Goal: Information Seeking & Learning: Learn about a topic

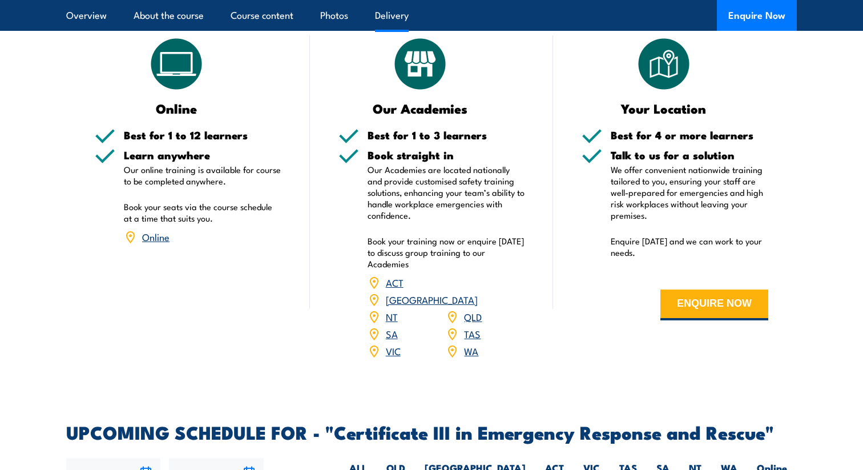
scroll to position [2372, 0]
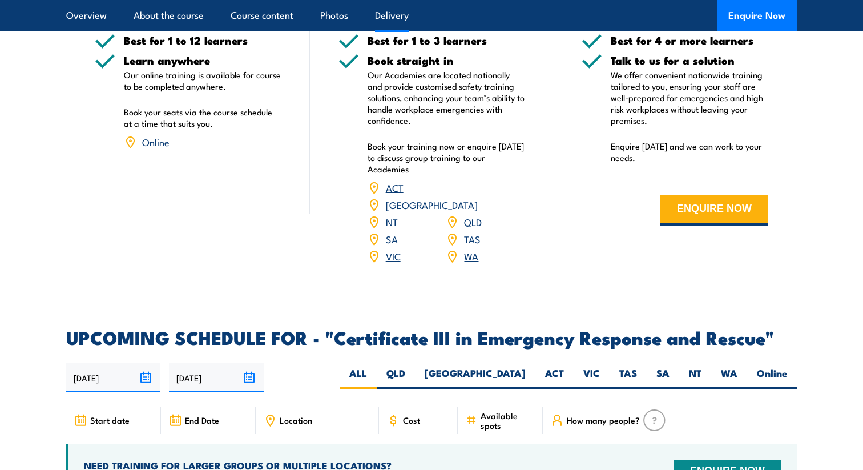
click at [475, 249] on link "WA" at bounding box center [471, 256] width 14 height 14
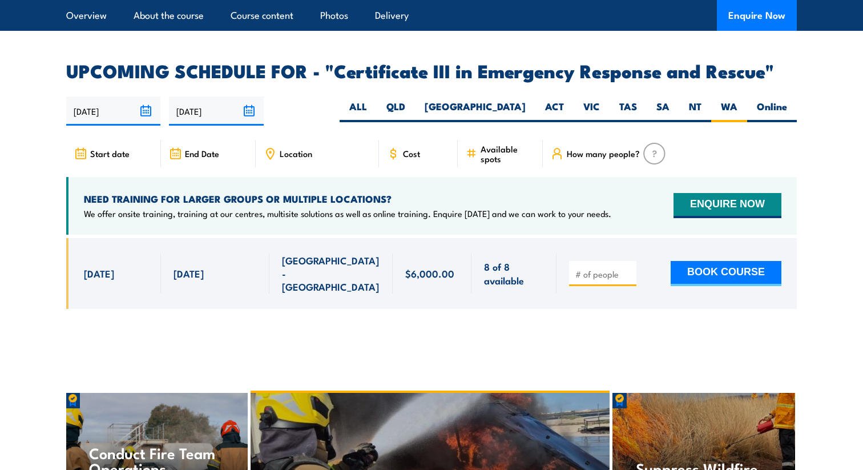
scroll to position [2633, 0]
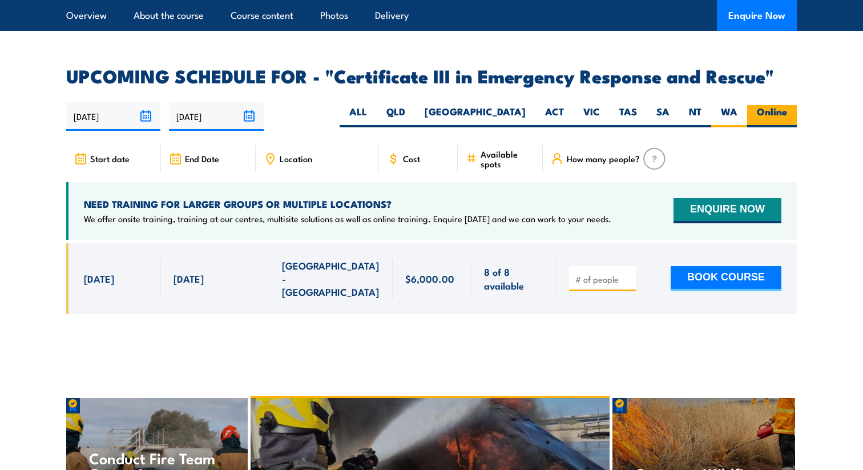
click at [784, 105] on label "Online" at bounding box center [772, 116] width 50 height 22
click at [787, 105] on input "Online" at bounding box center [790, 108] width 7 height 7
radio input "true"
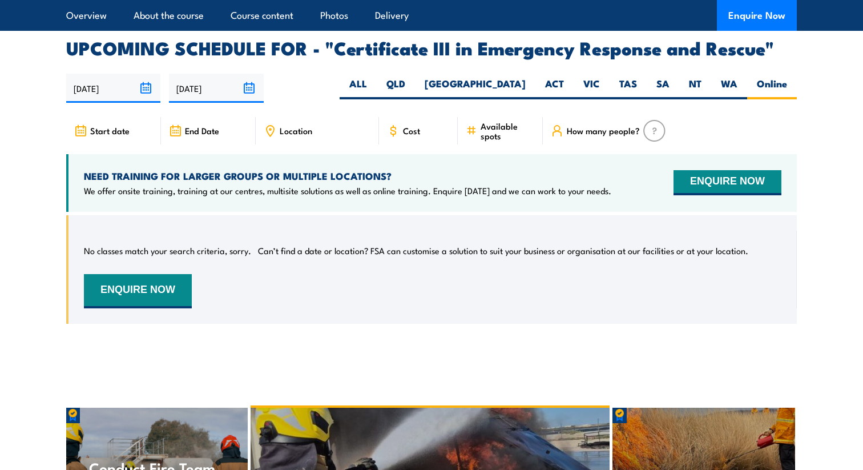
scroll to position [2679, 0]
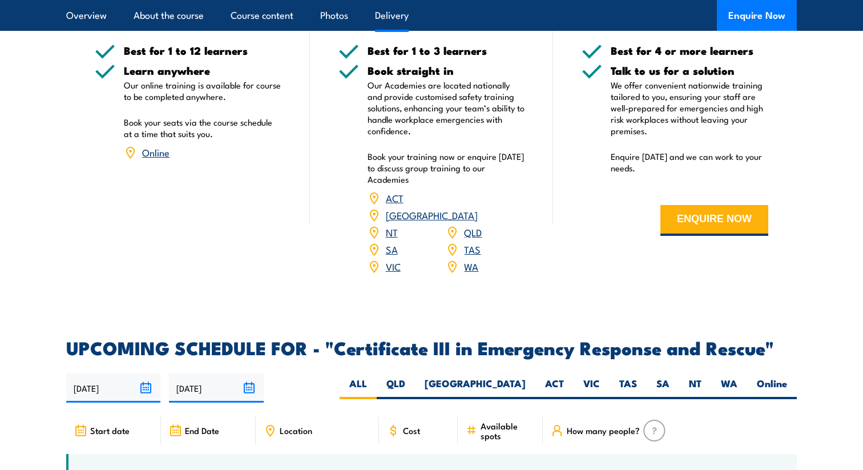
scroll to position [2372, 0]
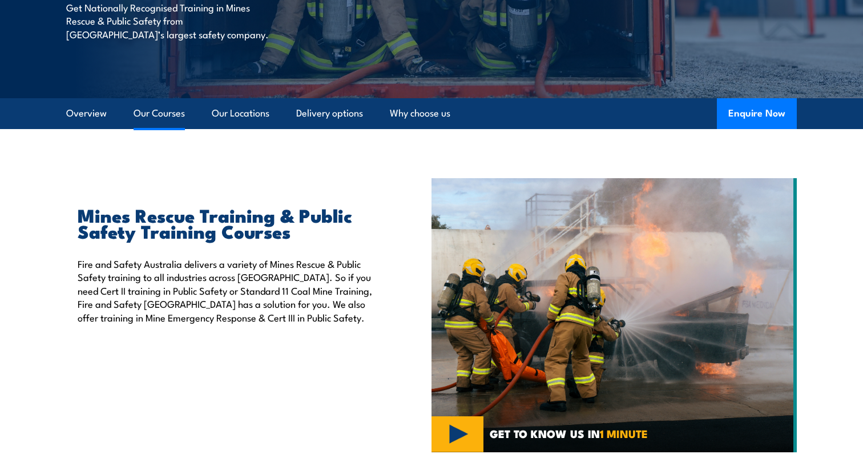
click at [150, 111] on link "Our Courses" at bounding box center [159, 113] width 51 height 30
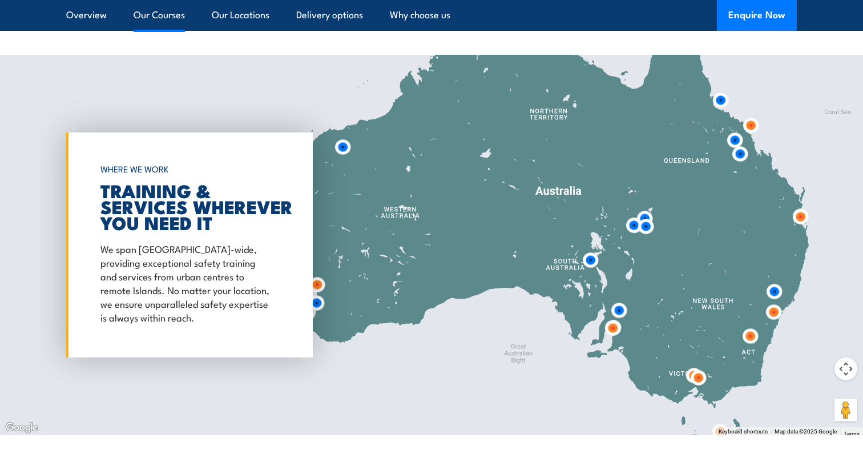
scroll to position [1597, 0]
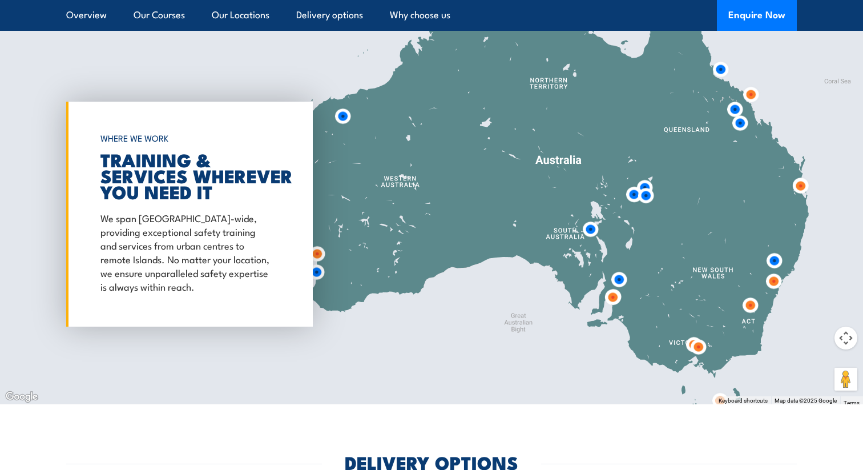
click at [319, 255] on img at bounding box center [317, 253] width 21 height 21
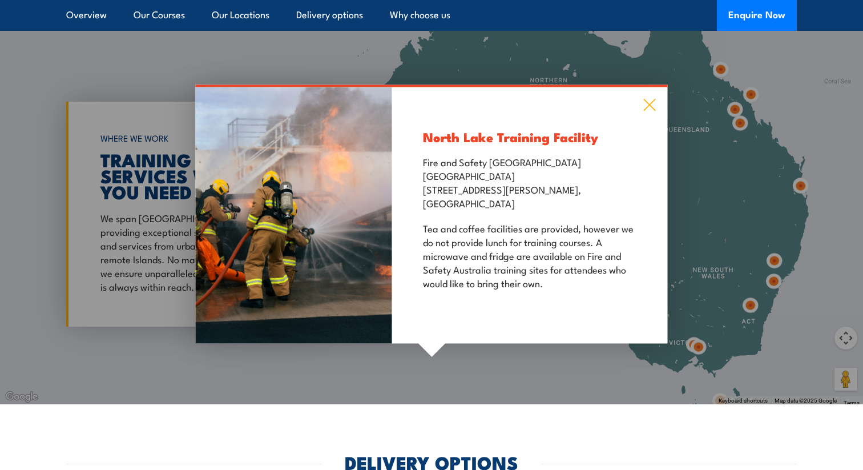
click at [643, 104] on icon at bounding box center [649, 105] width 13 height 13
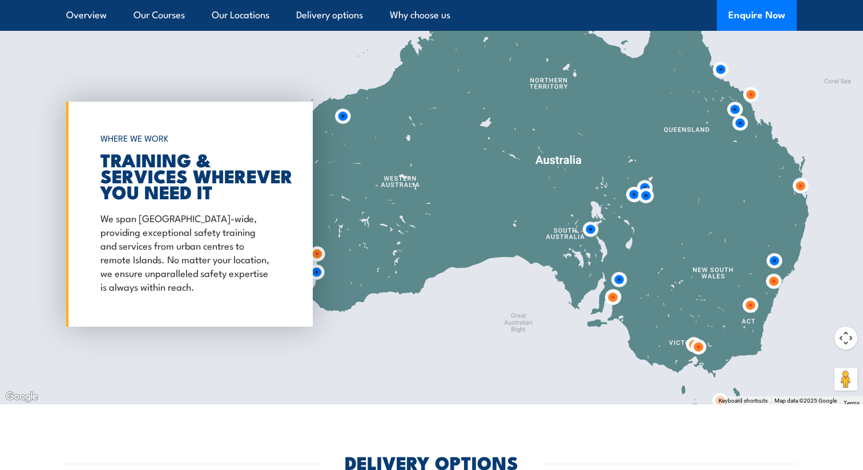
click at [316, 255] on img at bounding box center [317, 253] width 21 height 21
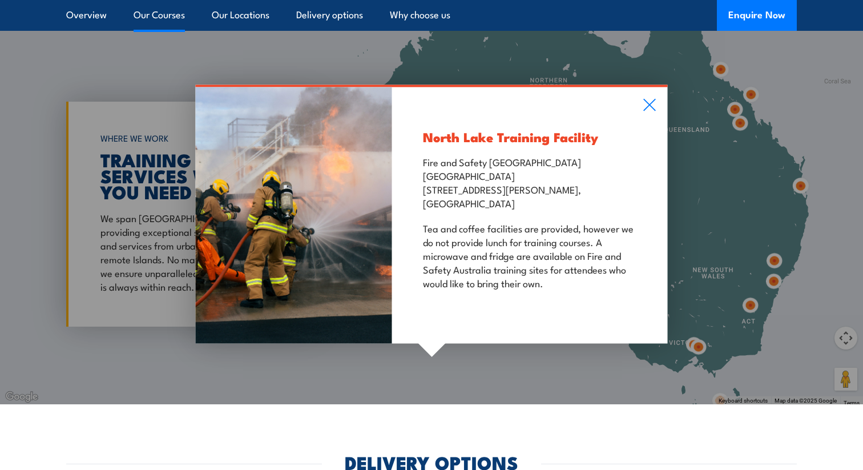
click at [160, 6] on link "Our Courses" at bounding box center [159, 15] width 51 height 30
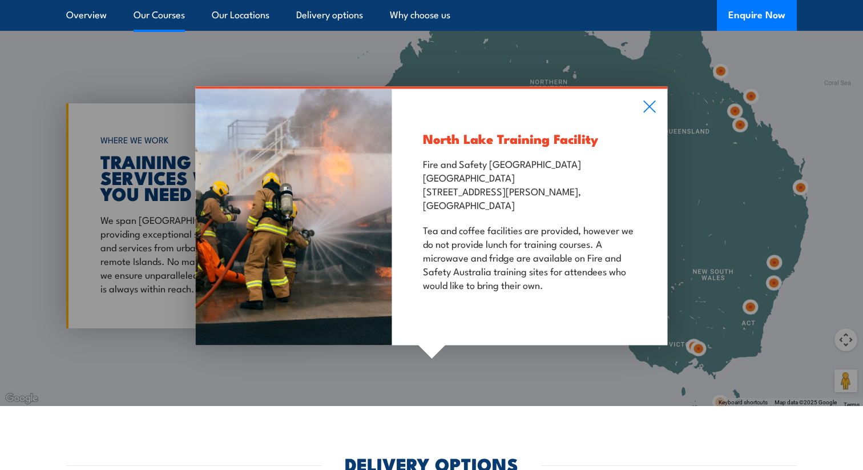
click at [160, 10] on link "Our Courses" at bounding box center [159, 15] width 51 height 30
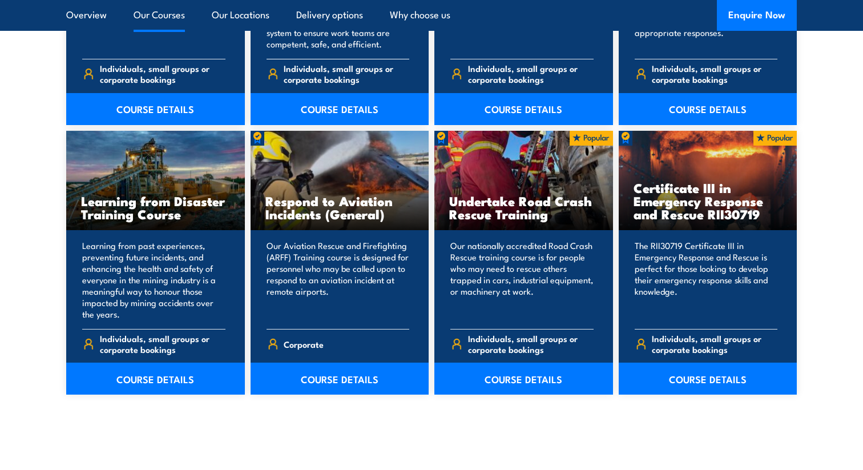
scroll to position [1126, 0]
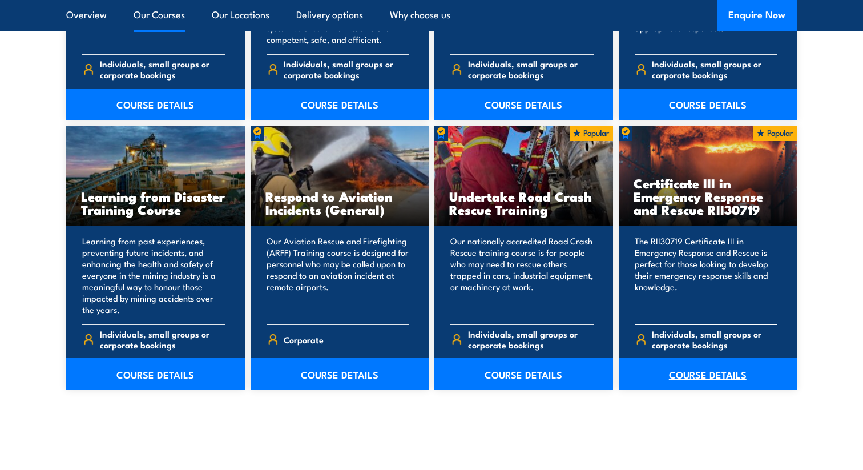
click at [739, 377] on link "COURSE DETAILS" at bounding box center [708, 374] width 179 height 32
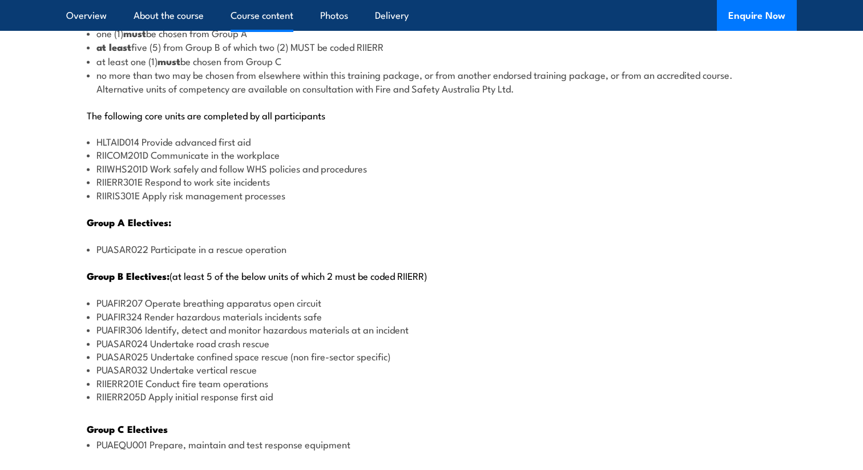
scroll to position [1355, 0]
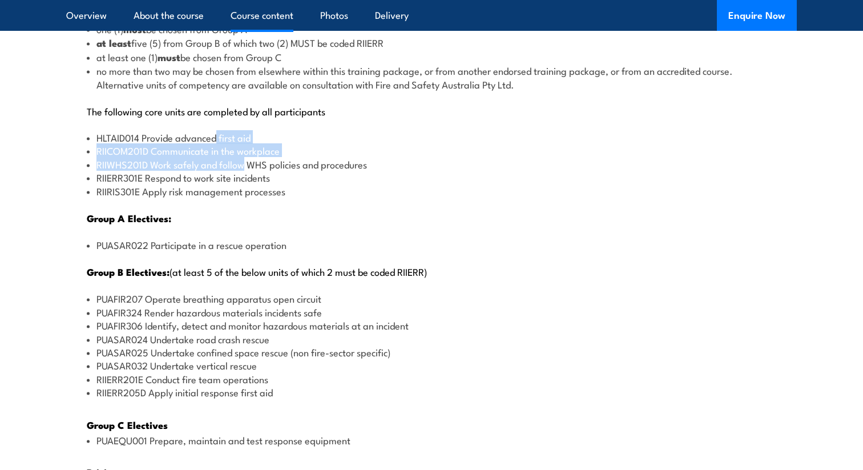
drag, startPoint x: 216, startPoint y: 139, endPoint x: 255, endPoint y: 163, distance: 46.1
click at [243, 155] on ul "HLTAID014 Provide advanced first aid RIICOM201D Communicate in the workplace RI…" at bounding box center [432, 164] width 690 height 67
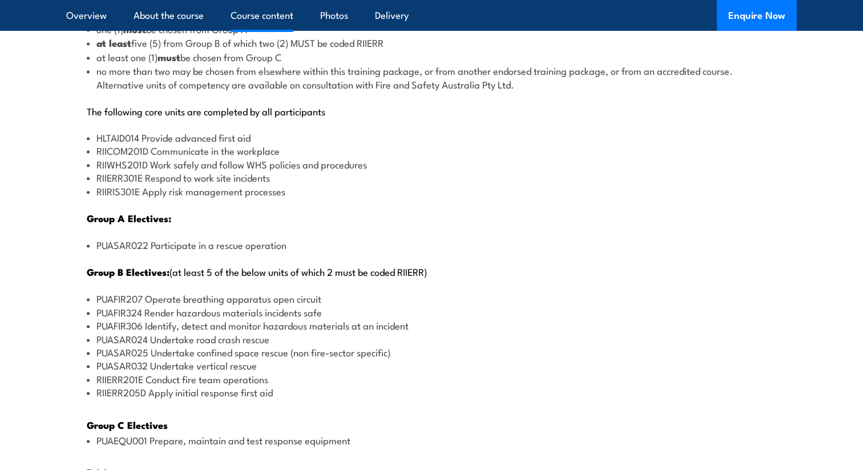
click at [284, 168] on li "RIIWHS201D Work safely and follow WHS policies and procedures" at bounding box center [432, 164] width 690 height 13
click at [296, 184] on li "RIIRIS301E Apply risk management processes" at bounding box center [432, 190] width 690 height 13
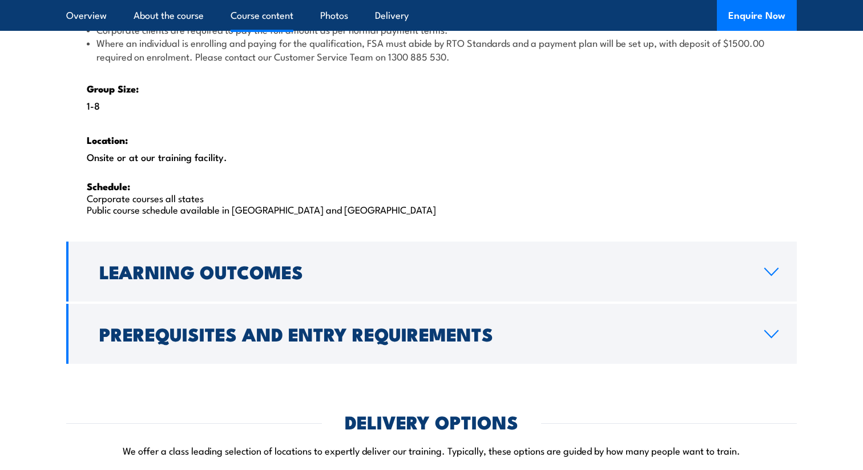
scroll to position [1858, 0]
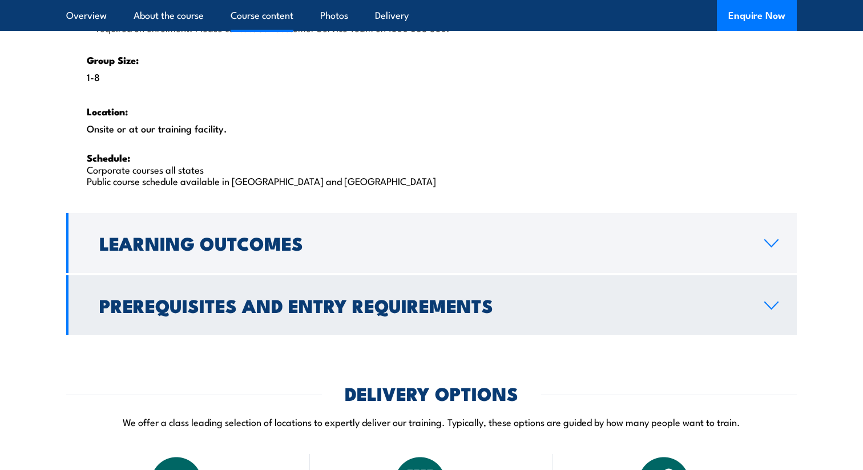
click at [329, 281] on link "Prerequisites and Entry Requirements" at bounding box center [431, 305] width 731 height 60
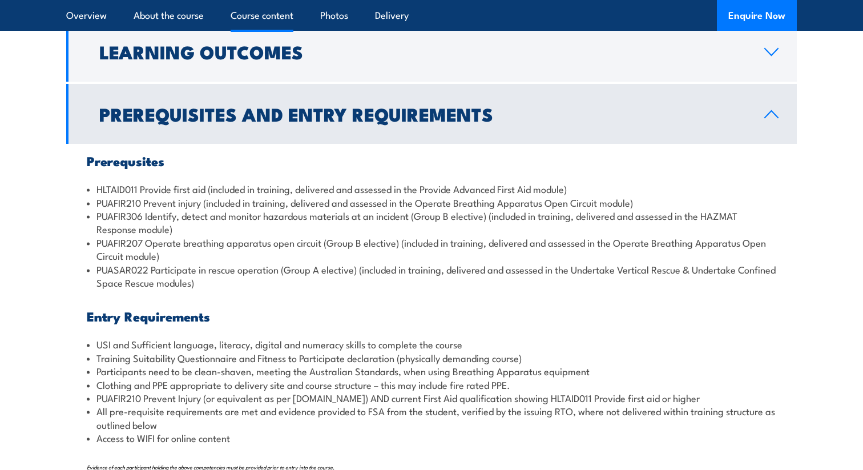
scroll to position [1217, 0]
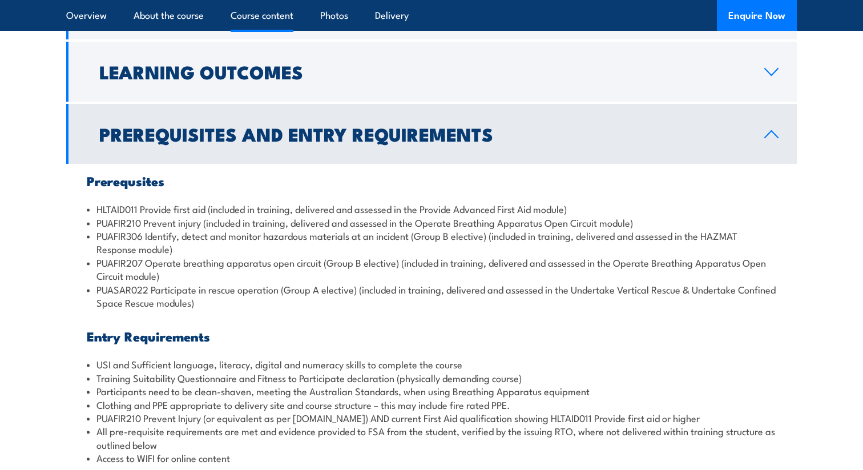
click at [304, 234] on li "PUAFIR306 Identify, detect and monitor hazardous materials at an incident (Grou…" at bounding box center [432, 242] width 690 height 27
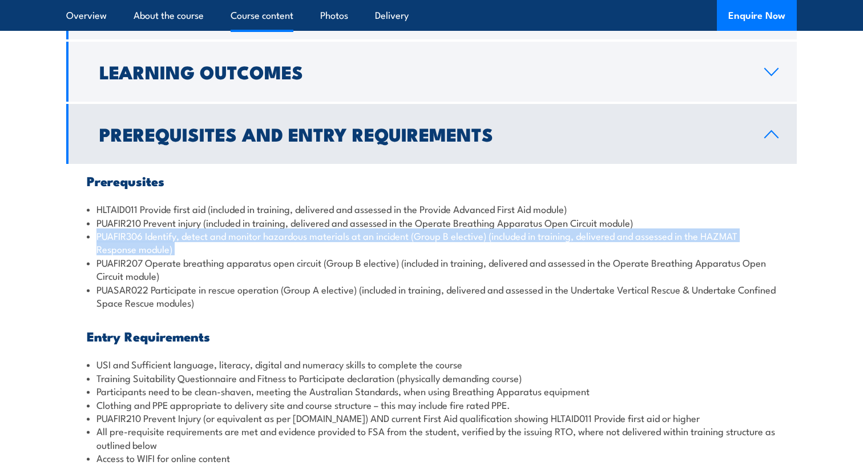
click at [304, 234] on li "PUAFIR306 Identify, detect and monitor hazardous materials at an incident (Grou…" at bounding box center [432, 242] width 690 height 27
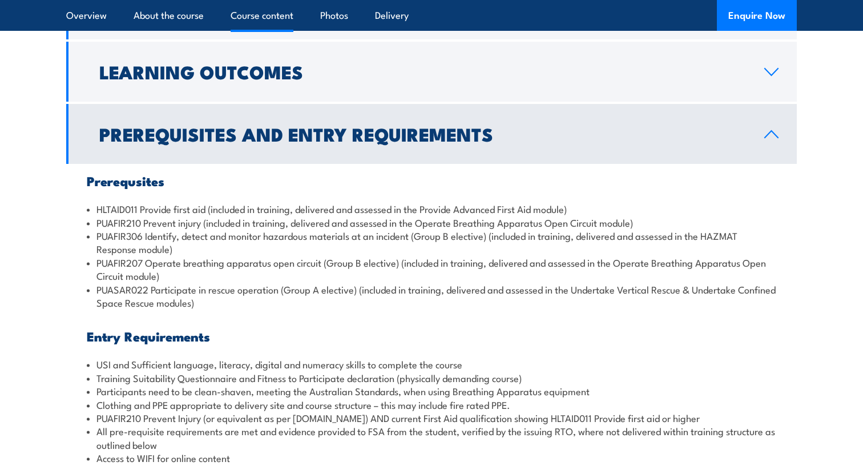
click at [345, 271] on li "PUAFIR207 Operate breathing apparatus open circuit (Group B elective) (included…" at bounding box center [432, 269] width 690 height 27
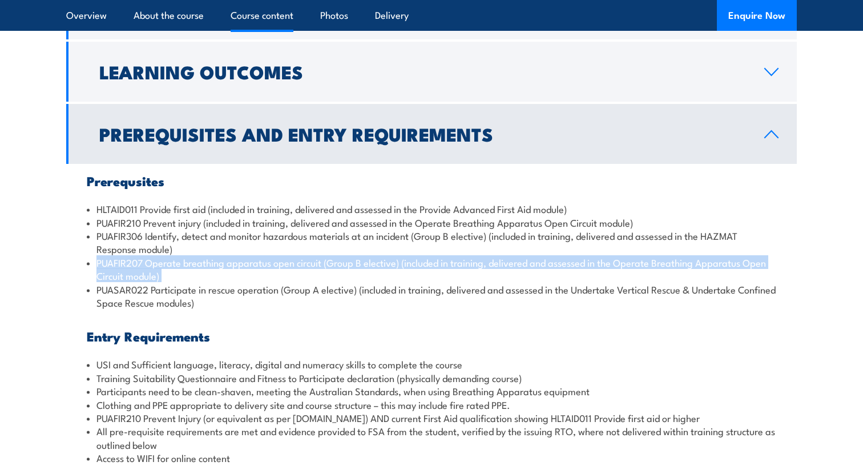
click at [345, 271] on li "PUAFIR207 Operate breathing apparatus open circuit (Group B elective) (included…" at bounding box center [432, 269] width 690 height 27
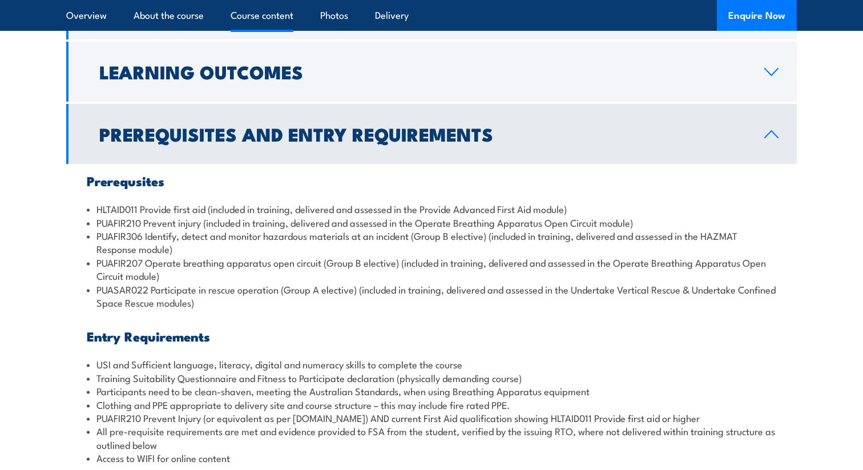
click at [340, 284] on li "PUASAR022 Participate in rescue operation (Group A elective) (included in train…" at bounding box center [432, 296] width 690 height 27
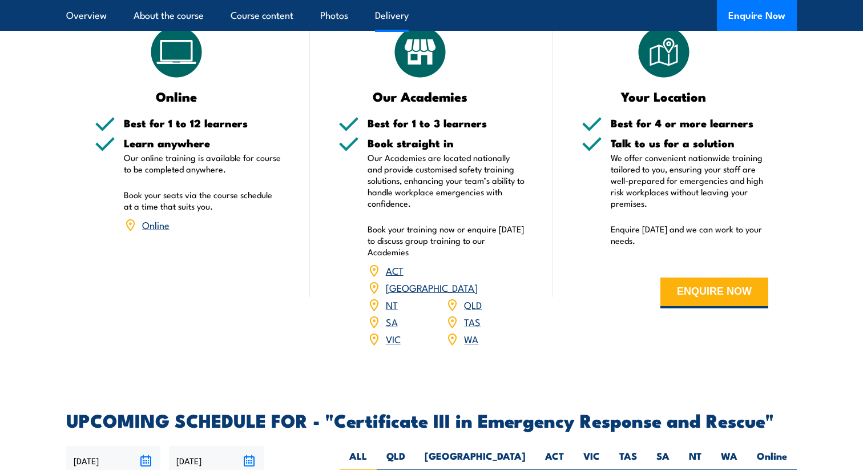
scroll to position [1794, 0]
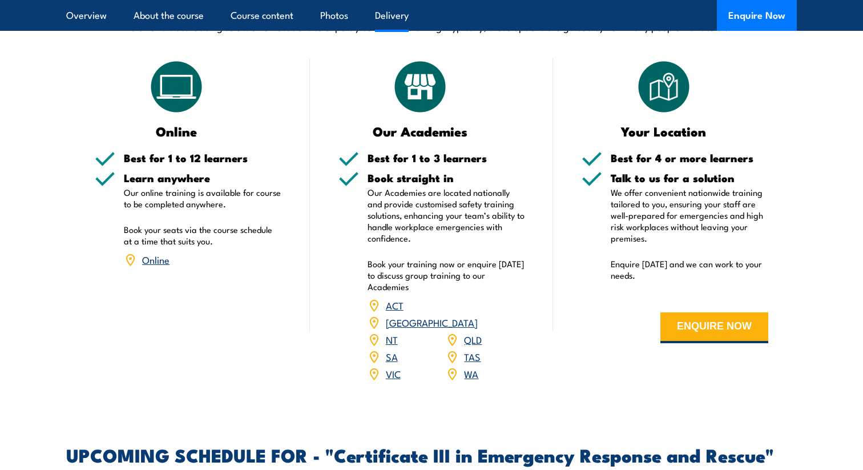
click at [476, 367] on link "WA" at bounding box center [471, 374] width 14 height 14
click at [475, 367] on link "WA" at bounding box center [471, 374] width 14 height 14
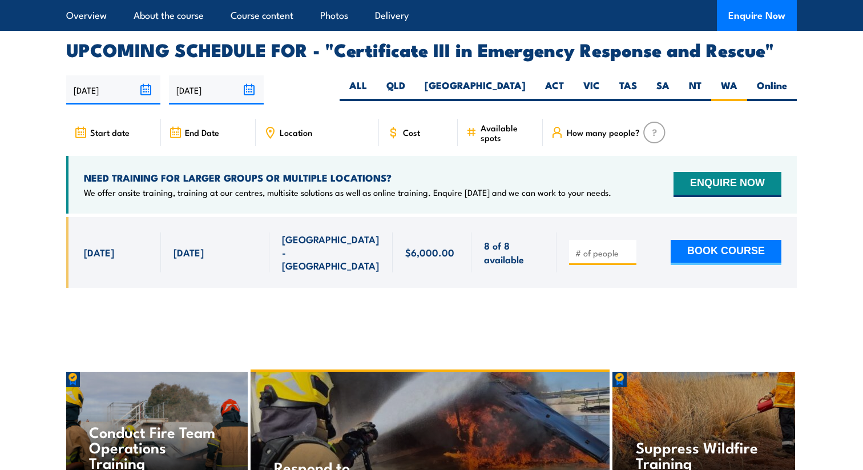
scroll to position [2651, 0]
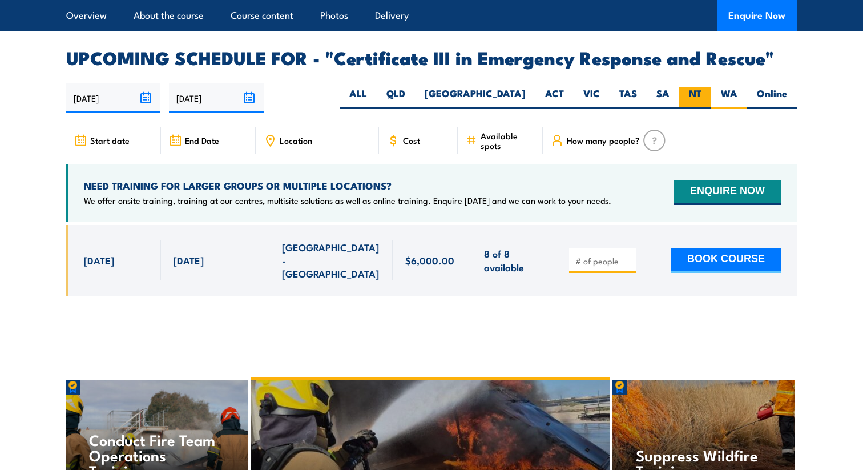
click at [689, 87] on label "NT" at bounding box center [695, 98] width 32 height 22
click at [702, 87] on input "NT" at bounding box center [705, 90] width 7 height 7
radio input "true"
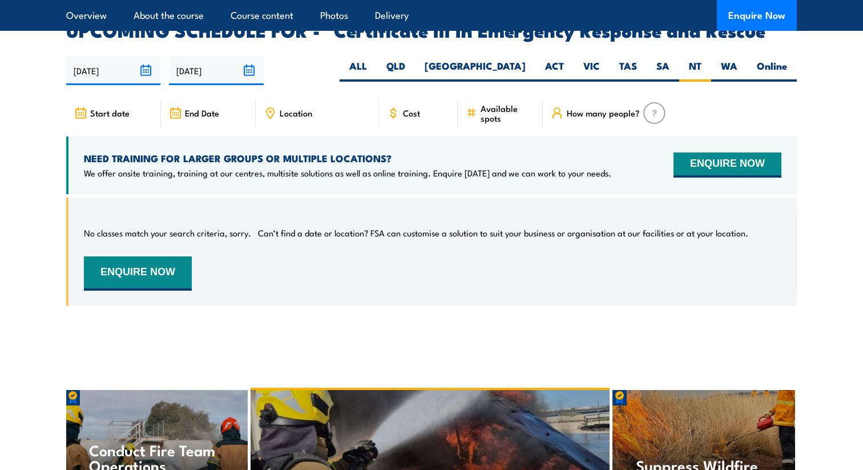
scroll to position [2628, 0]
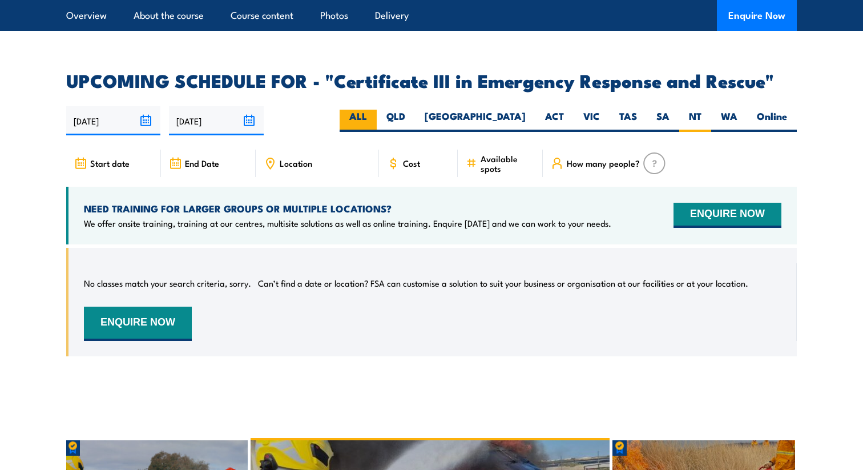
click at [377, 110] on label "ALL" at bounding box center [358, 121] width 37 height 22
click at [375, 110] on input "ALL" at bounding box center [370, 113] width 7 height 7
radio input "true"
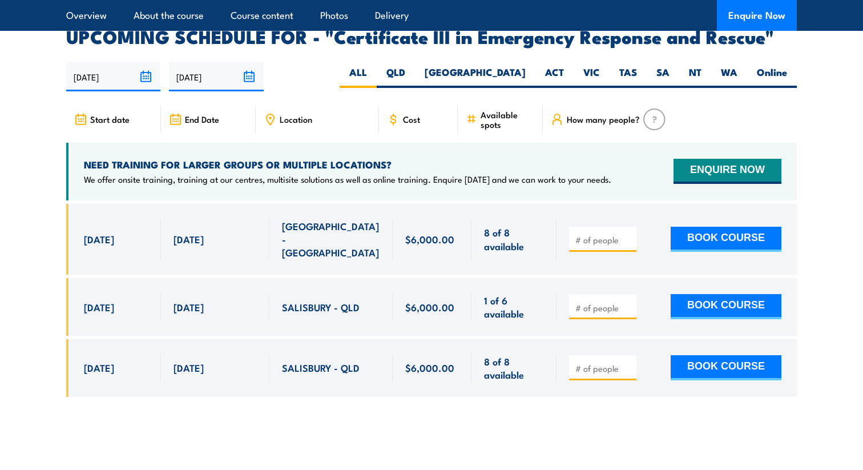
scroll to position [2679, 0]
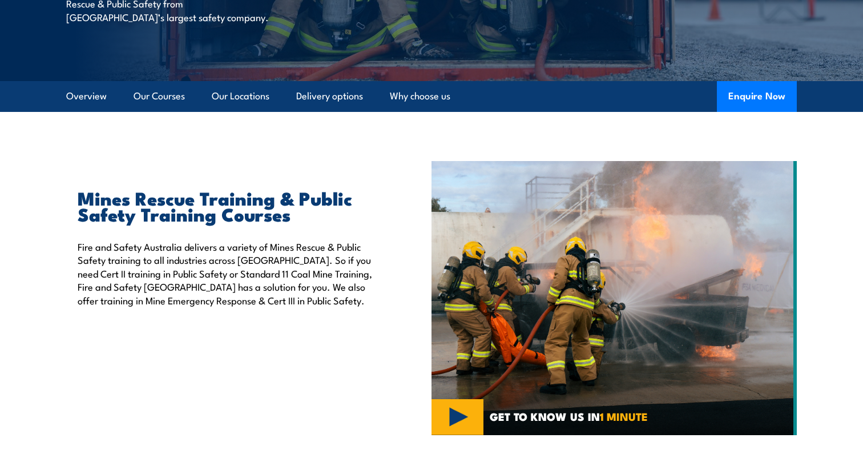
scroll to position [238, 0]
